Goal: Find specific page/section: Find specific page/section

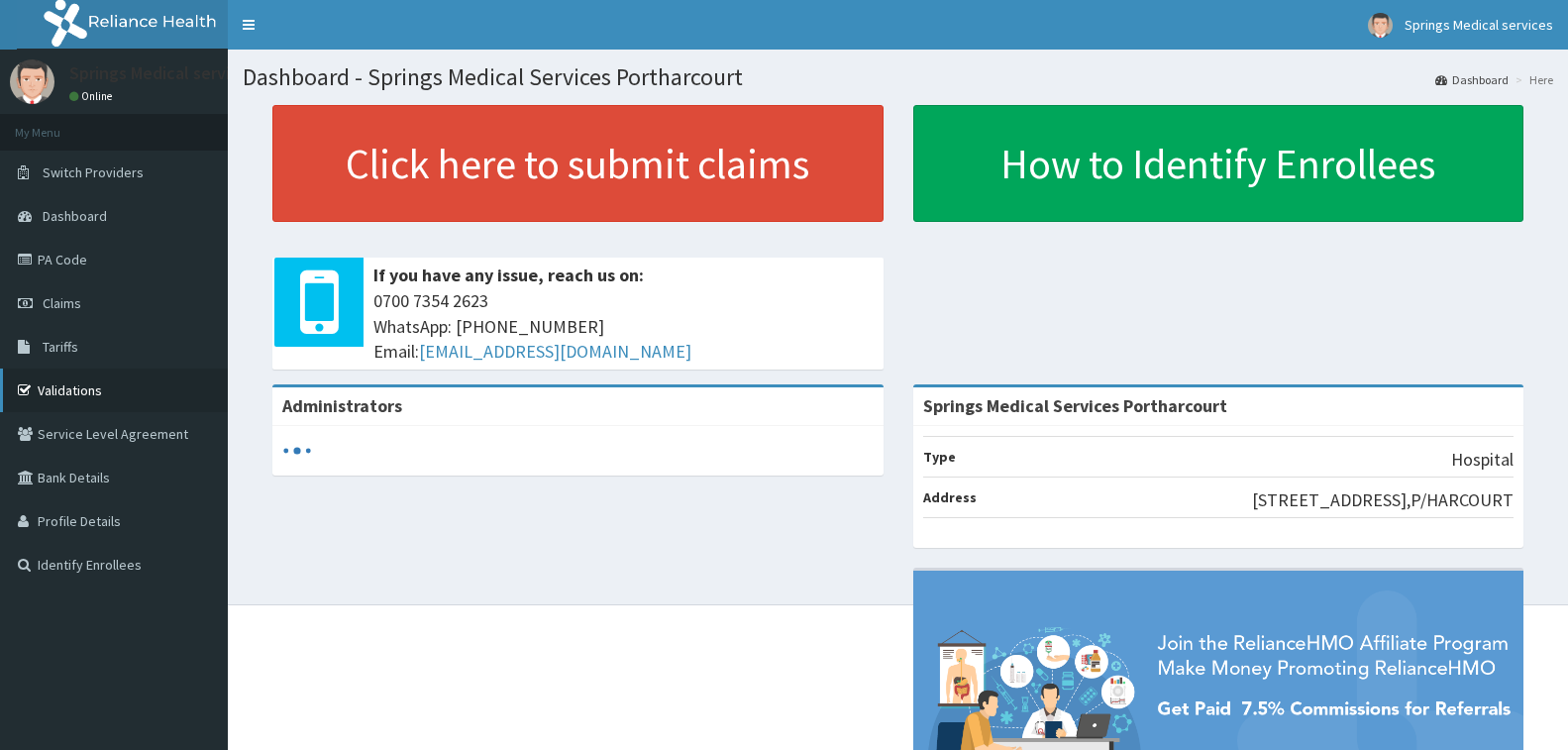
click at [72, 390] on link "Validations" at bounding box center [113, 390] width 228 height 44
click at [56, 260] on link "PA Code" at bounding box center [113, 260] width 228 height 44
click at [79, 262] on link "PA Code" at bounding box center [113, 260] width 228 height 44
